Goal: Find specific page/section: Find specific page/section

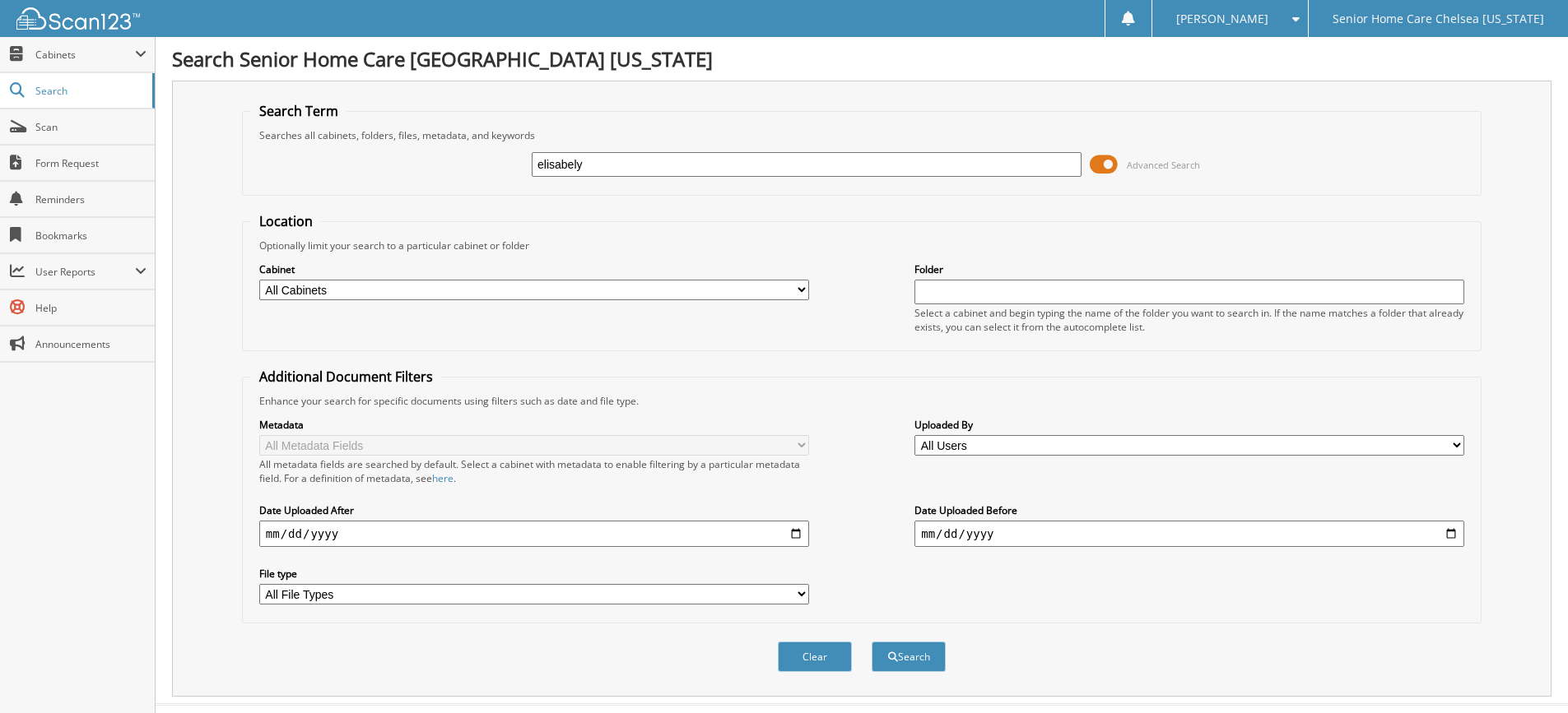
type input "elisabely"
click at [872, 642] on button "Search" at bounding box center [909, 656] width 74 height 31
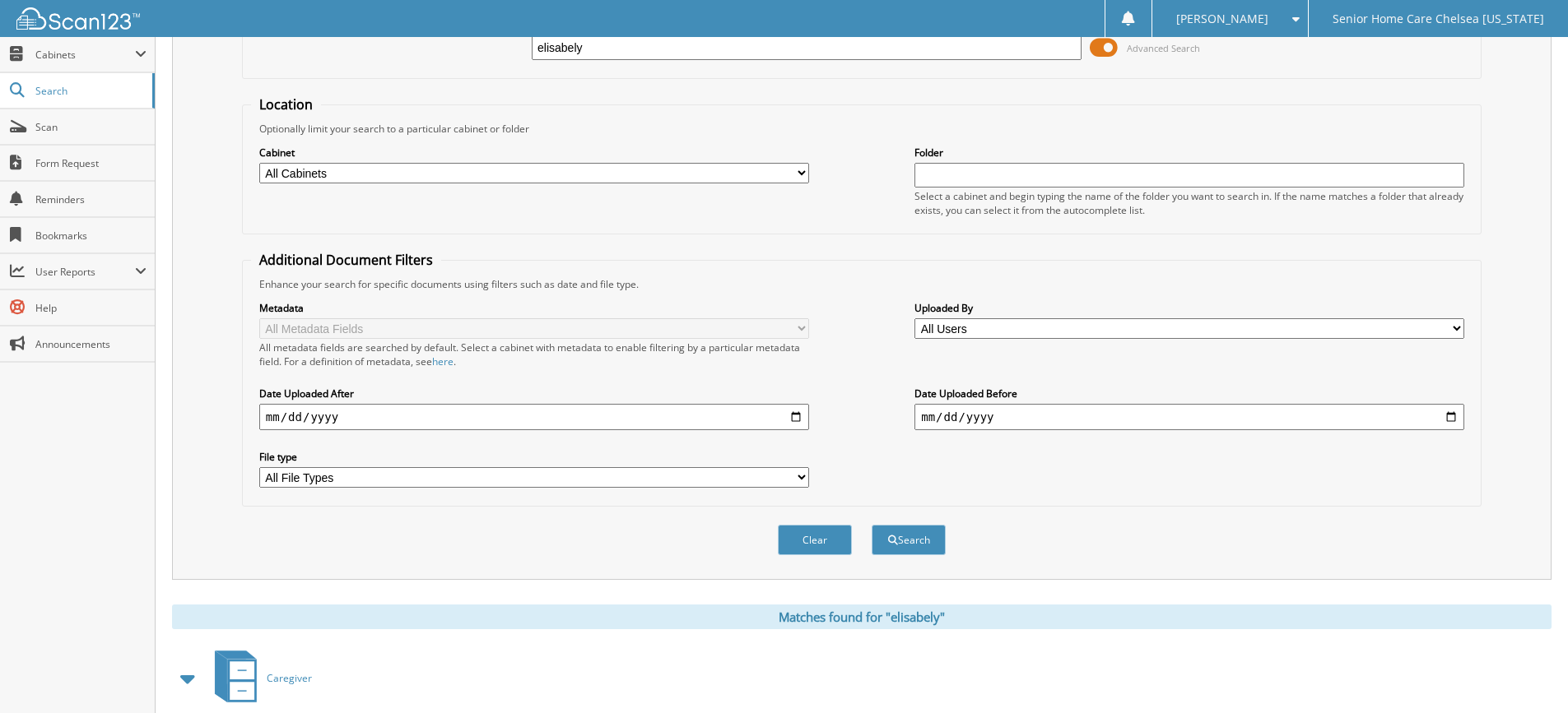
scroll to position [207, 0]
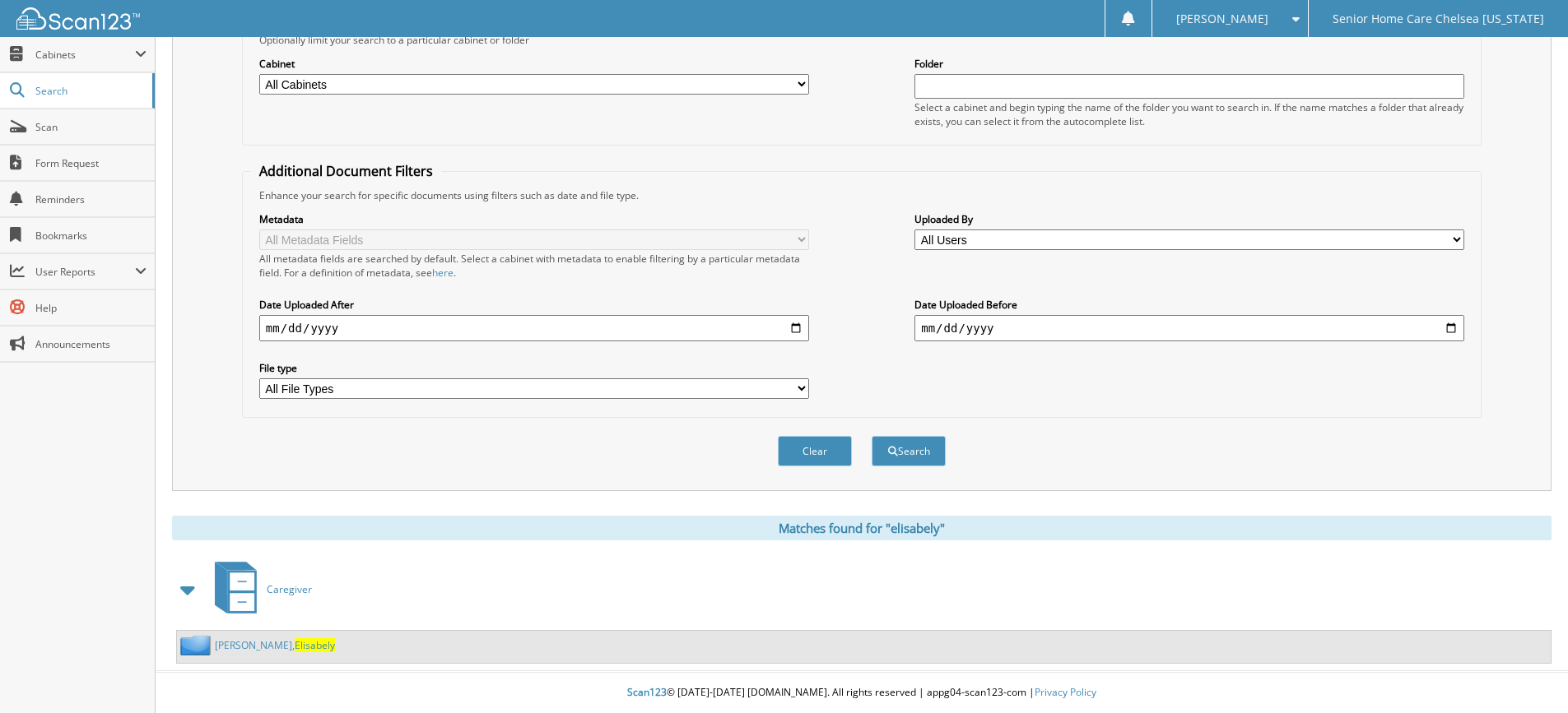
click at [216, 645] on link "Pena De Nunez, Elisabely" at bounding box center [274, 645] width 120 height 14
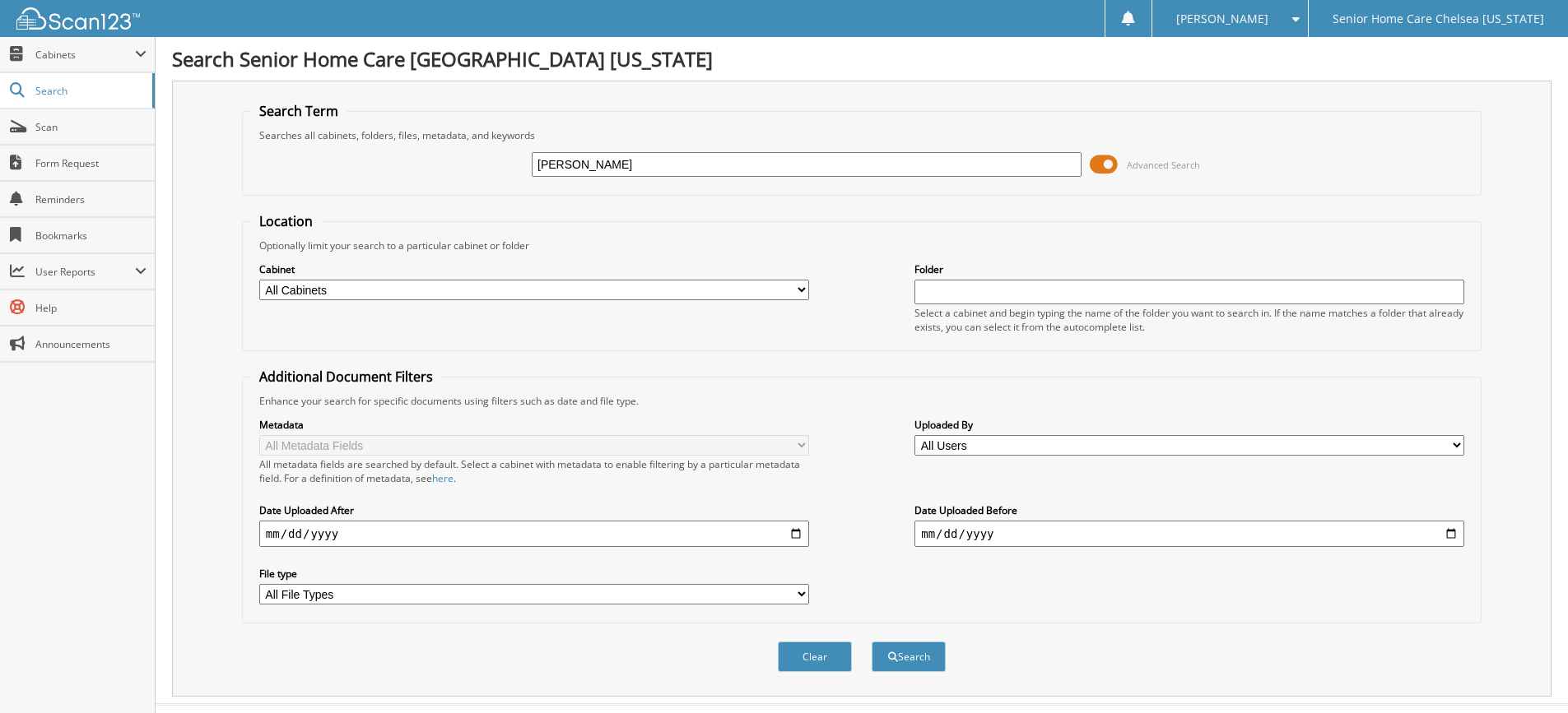
type input "[PERSON_NAME]"
click at [872, 642] on button "Search" at bounding box center [909, 656] width 74 height 31
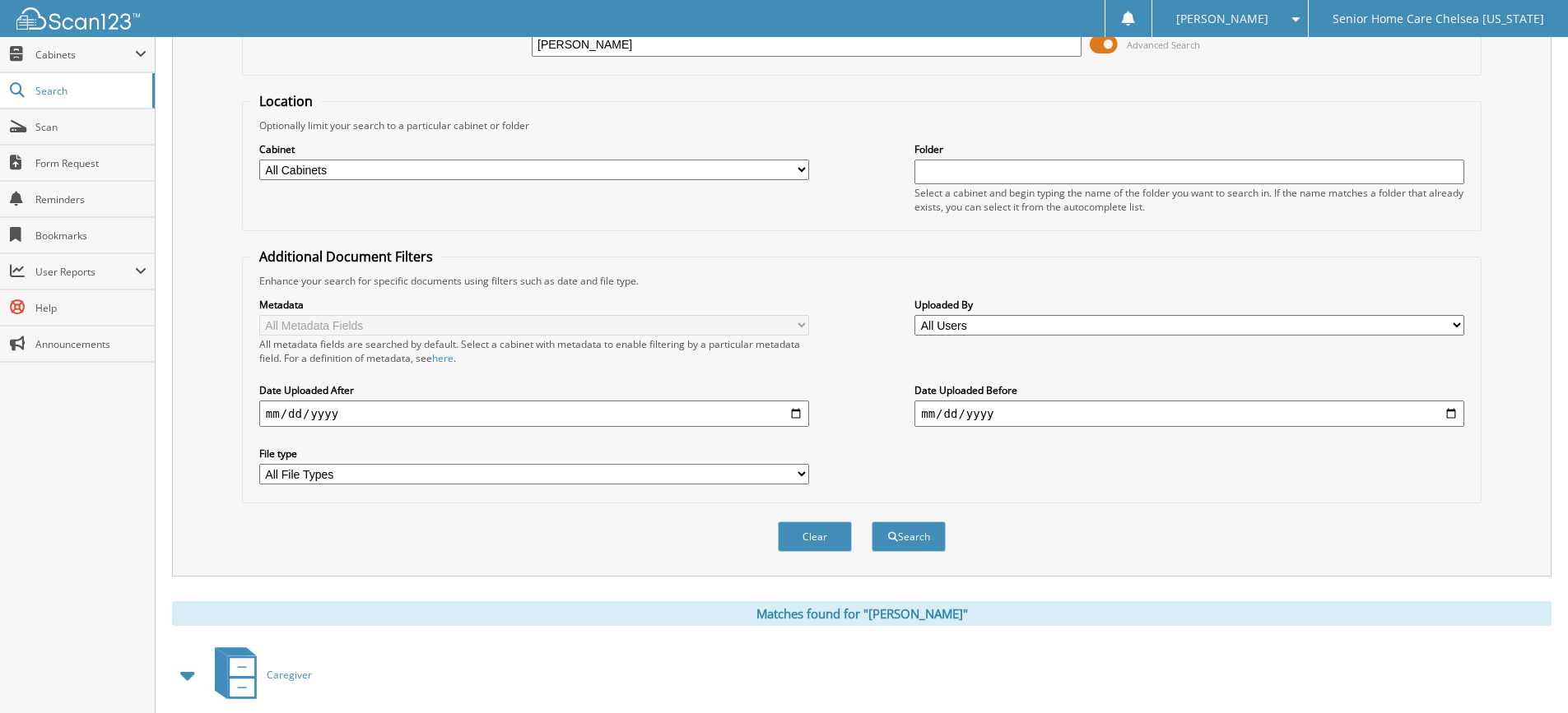
scroll to position [207, 0]
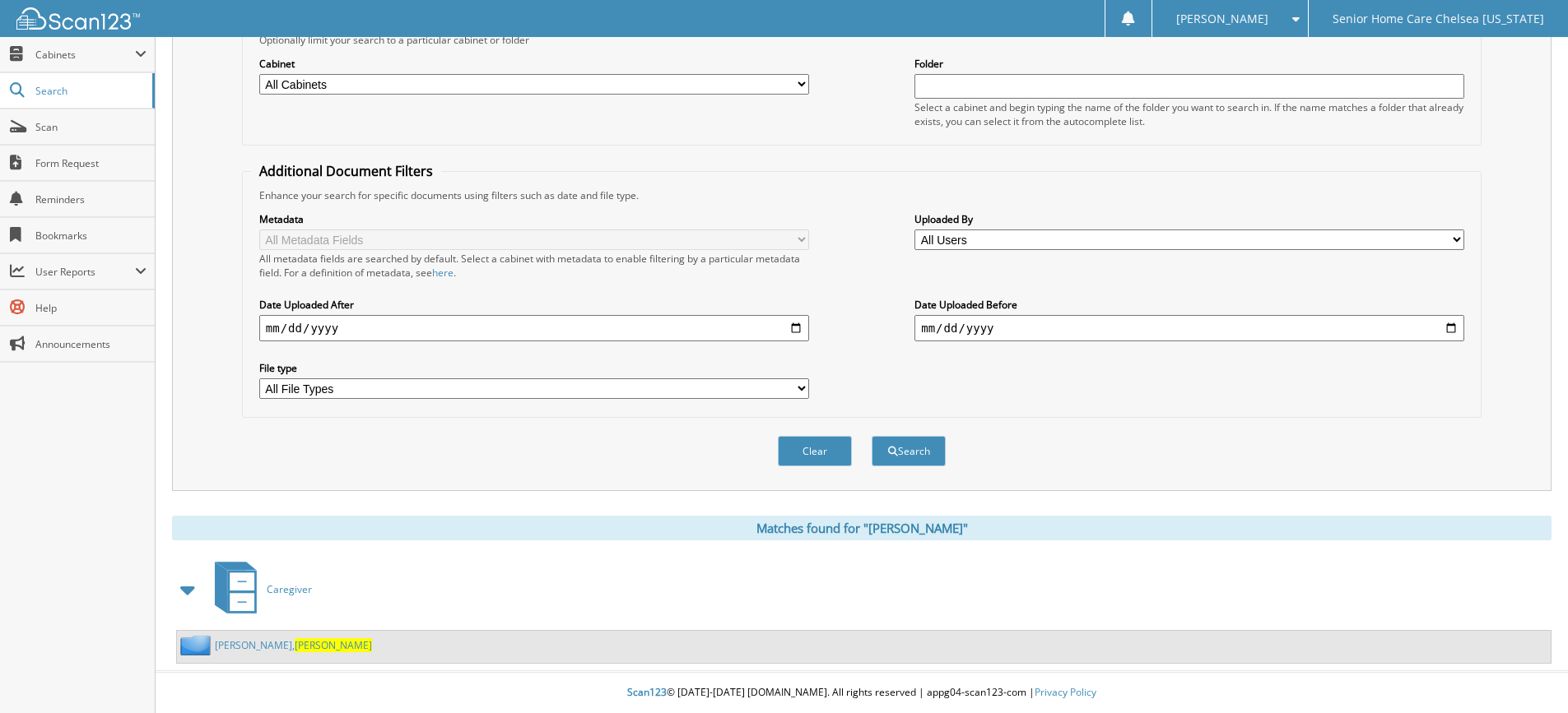
click at [227, 650] on link "Reynold, Virgil" at bounding box center [293, 645] width 157 height 14
